Goal: Task Accomplishment & Management: Use online tool/utility

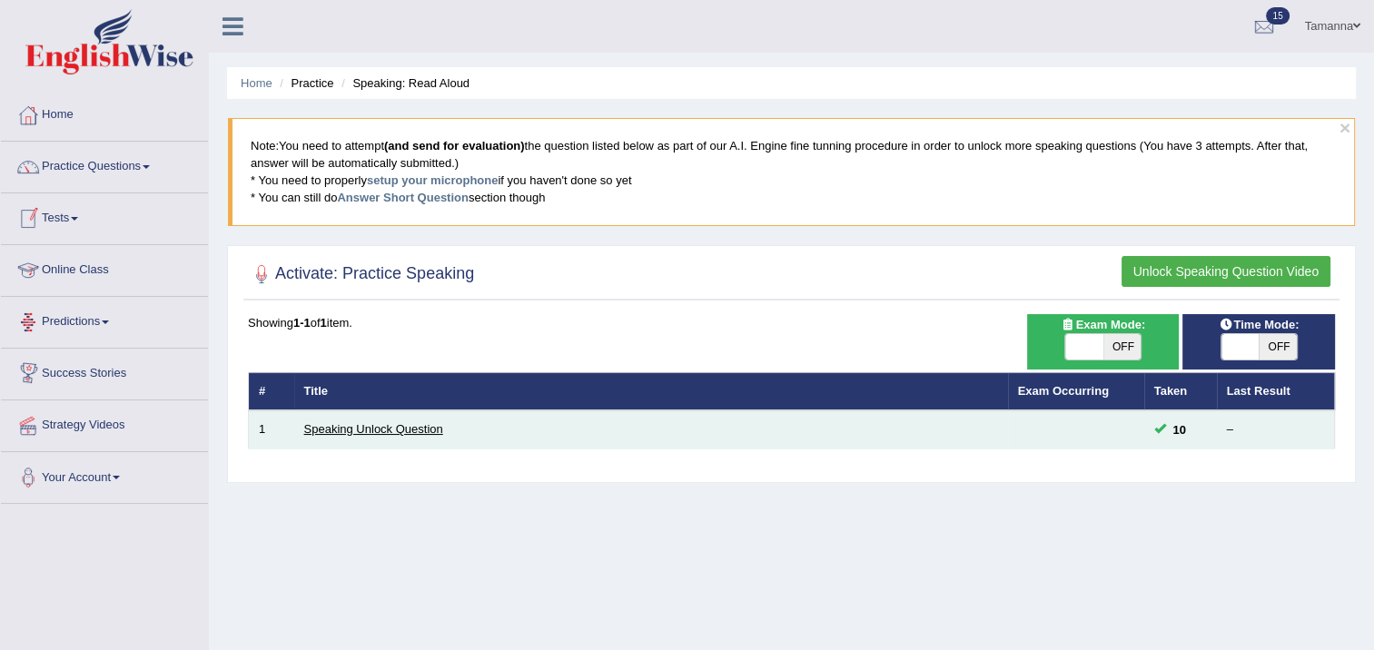
click at [411, 427] on link "Speaking Unlock Question" at bounding box center [373, 429] width 139 height 14
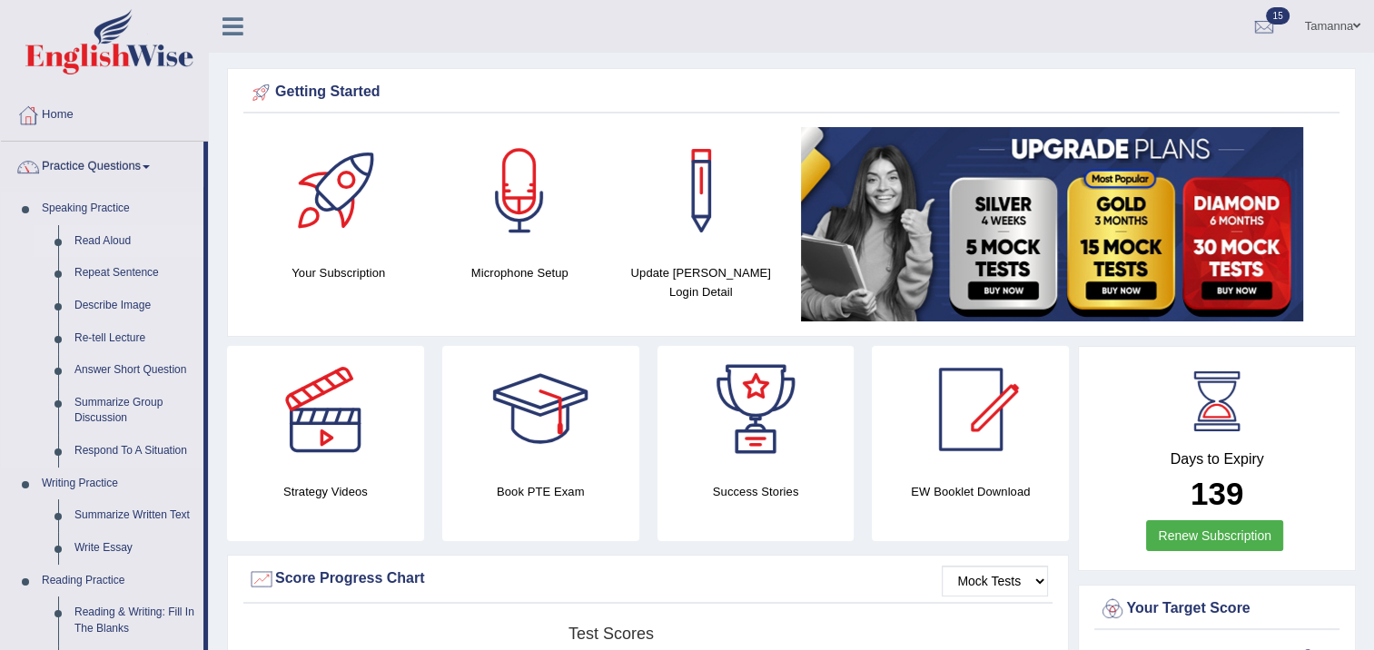
click at [120, 235] on link "Read Aloud" at bounding box center [134, 241] width 137 height 33
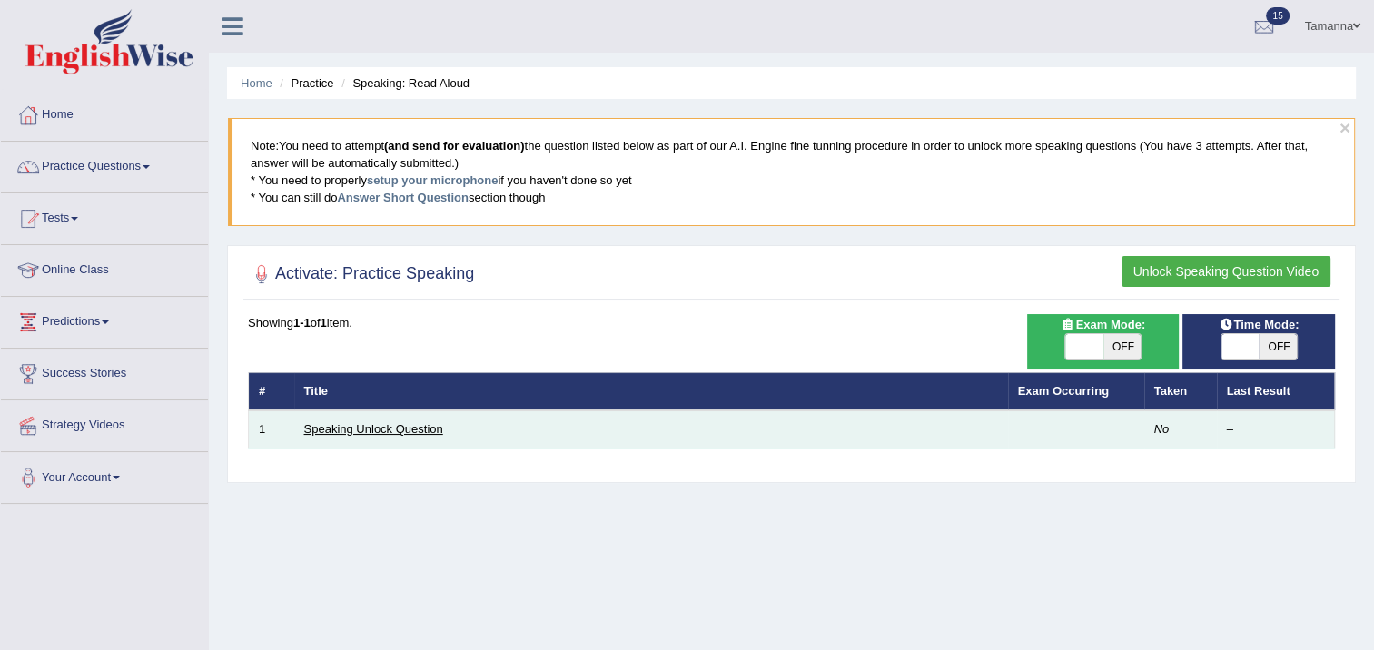
click at [425, 429] on link "Speaking Unlock Question" at bounding box center [373, 429] width 139 height 14
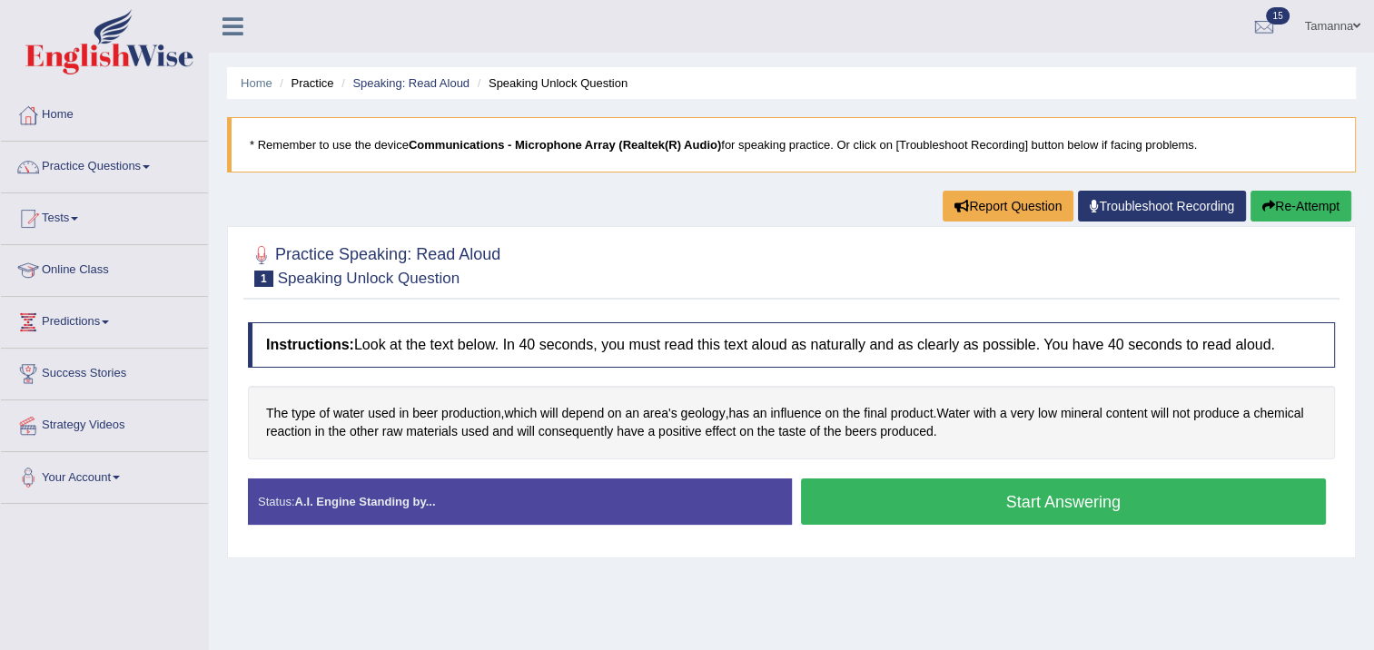
click at [985, 500] on button "Start Answering" at bounding box center [1064, 502] width 526 height 46
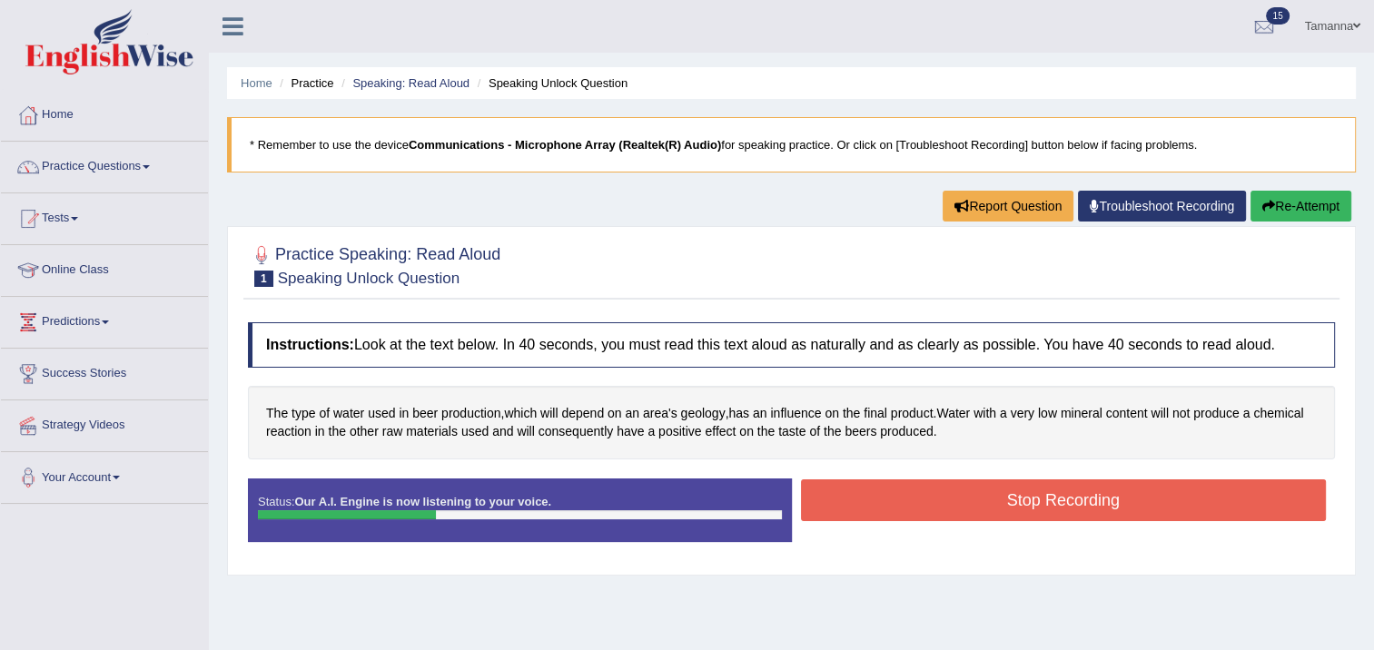
click at [985, 500] on button "Stop Recording" at bounding box center [1064, 501] width 526 height 42
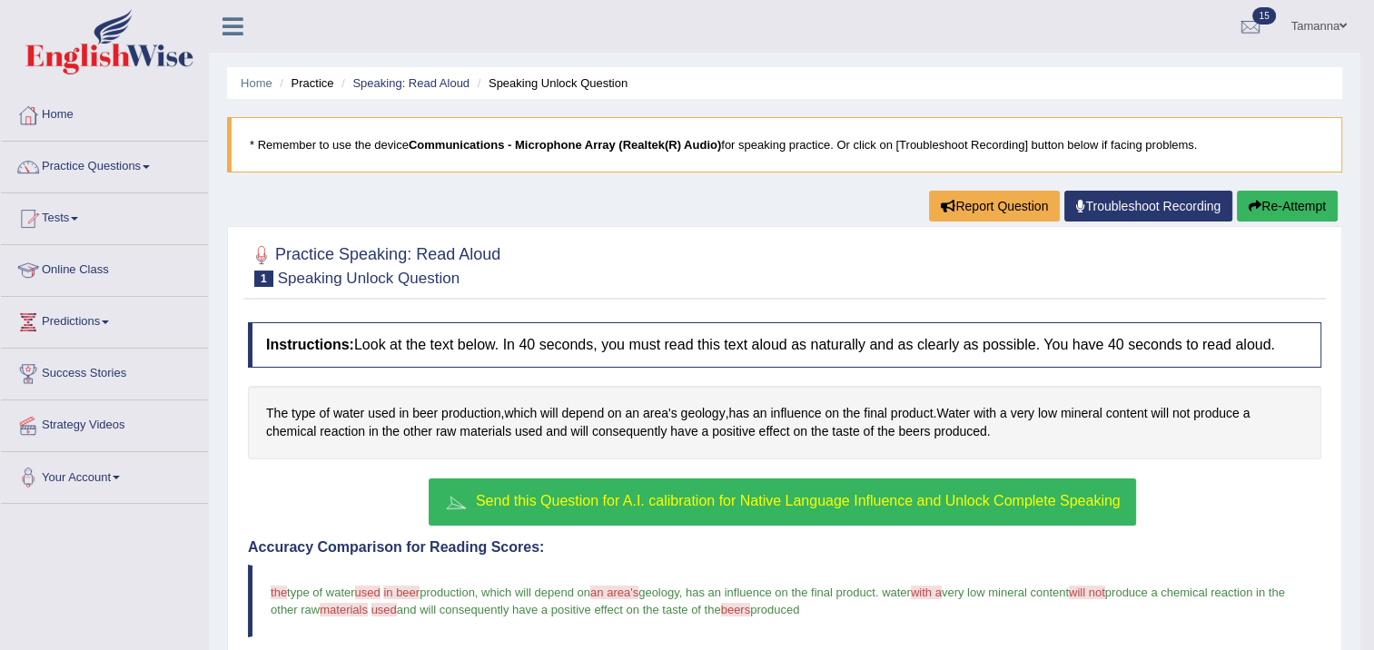
click at [985, 500] on span "Send this Question for A.I. calibration for Native Language Influence and Unloc…" at bounding box center [798, 500] width 645 height 15
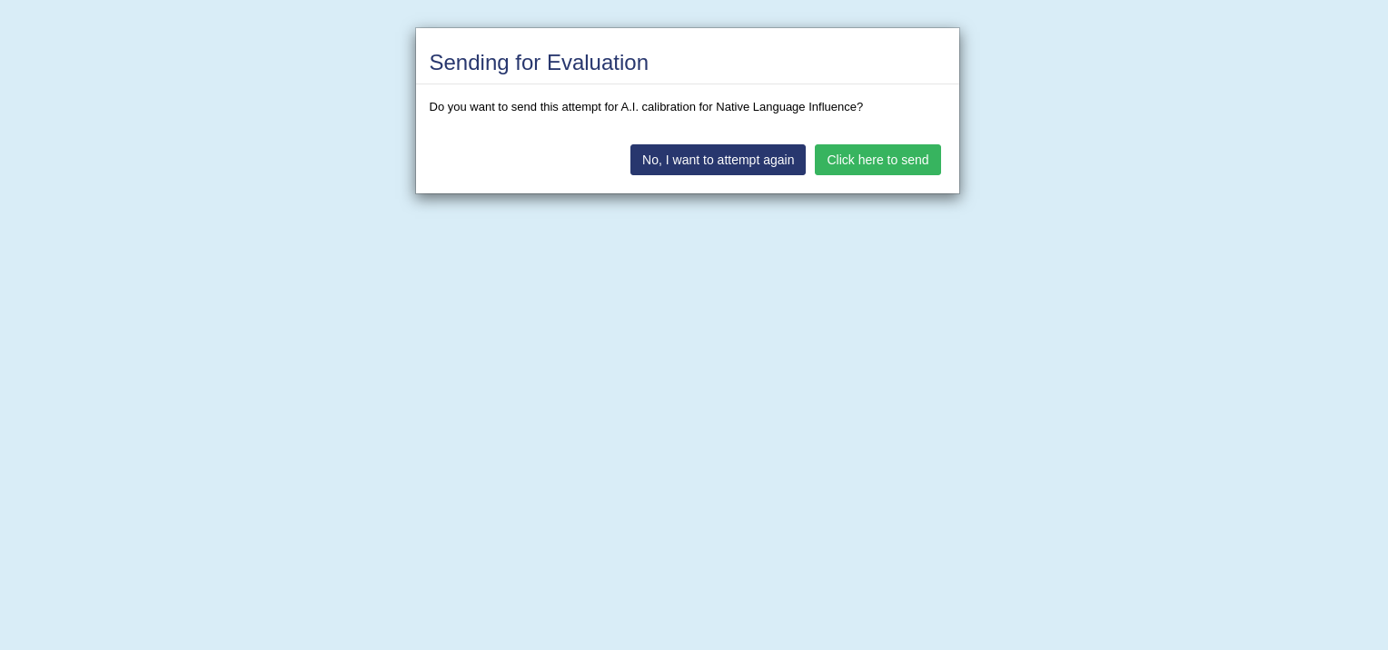
click at [879, 164] on button "Click here to send" at bounding box center [877, 159] width 125 height 31
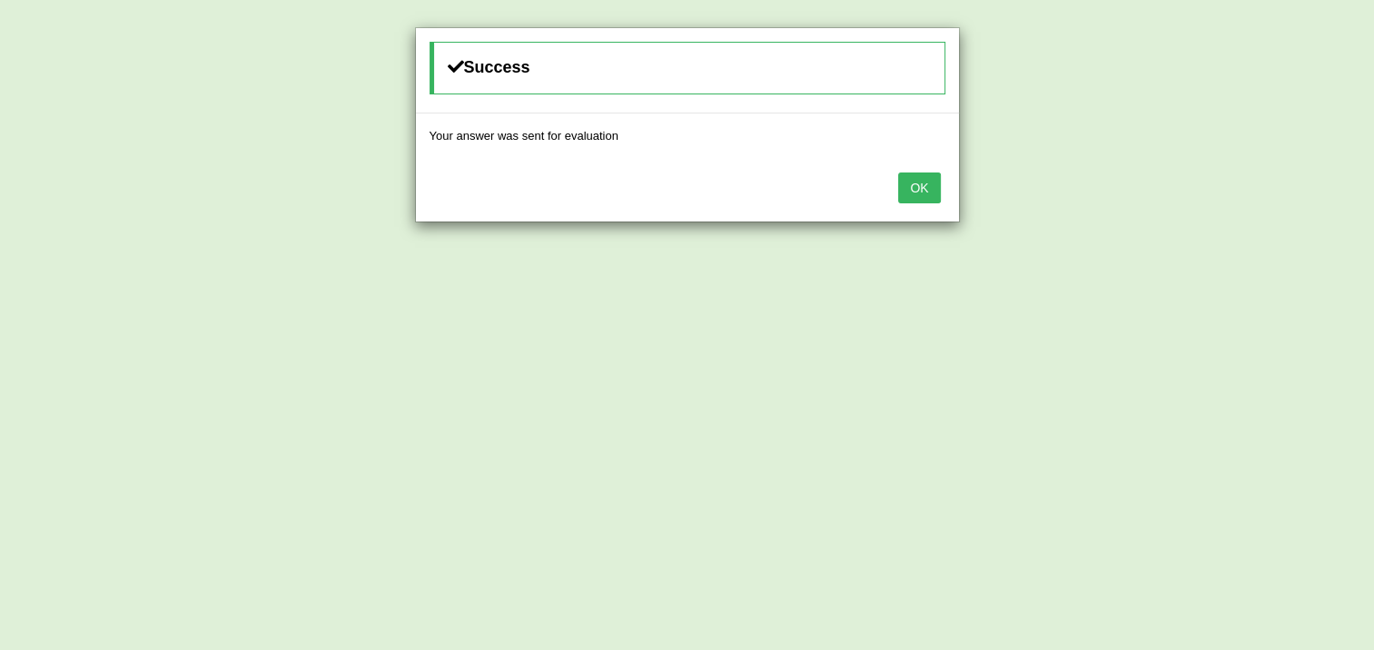
click at [923, 190] on button "OK" at bounding box center [919, 188] width 42 height 31
